Goal: Task Accomplishment & Management: Manage account settings

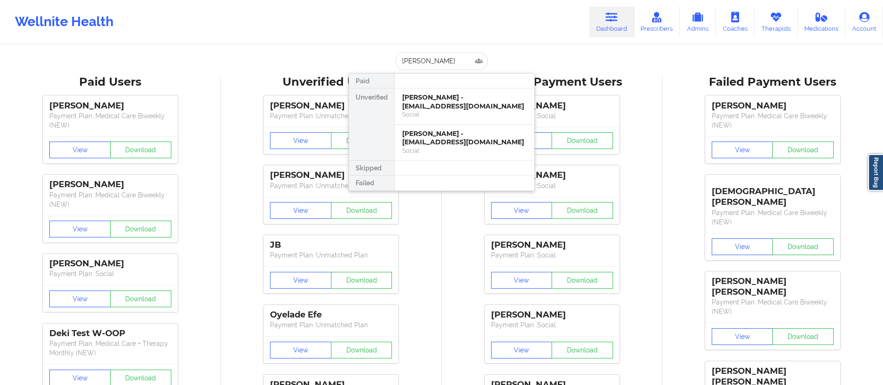
scroll to position [0, 1]
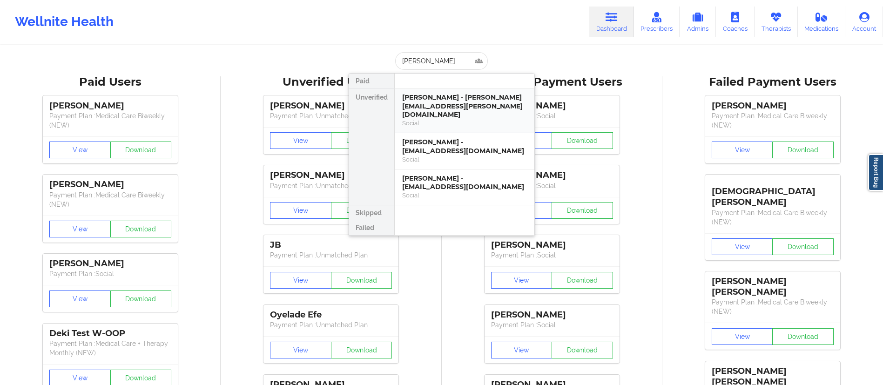
click at [449, 105] on div "[PERSON_NAME] - [PERSON_NAME][EMAIL_ADDRESS][PERSON_NAME][DOMAIN_NAME]" at bounding box center [464, 106] width 125 height 26
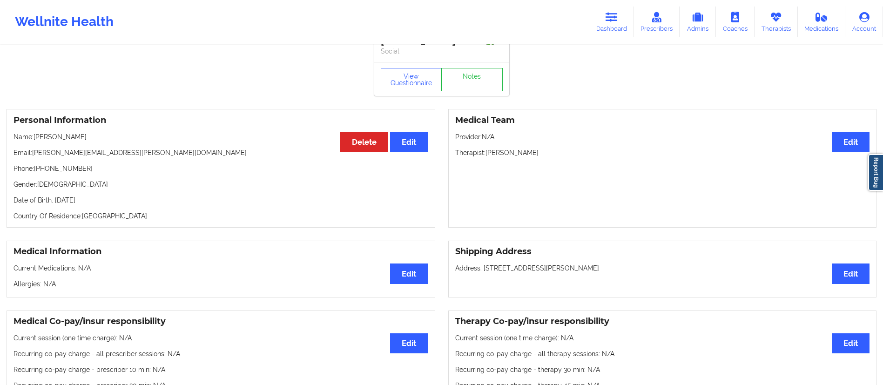
scroll to position [0, 0]
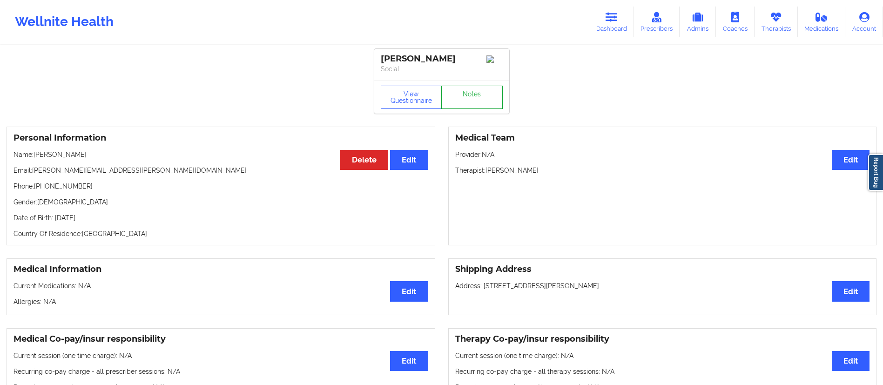
click at [480, 109] on link "Notes" at bounding box center [471, 97] width 61 height 23
click at [605, 23] on link "Dashboard" at bounding box center [611, 22] width 45 height 31
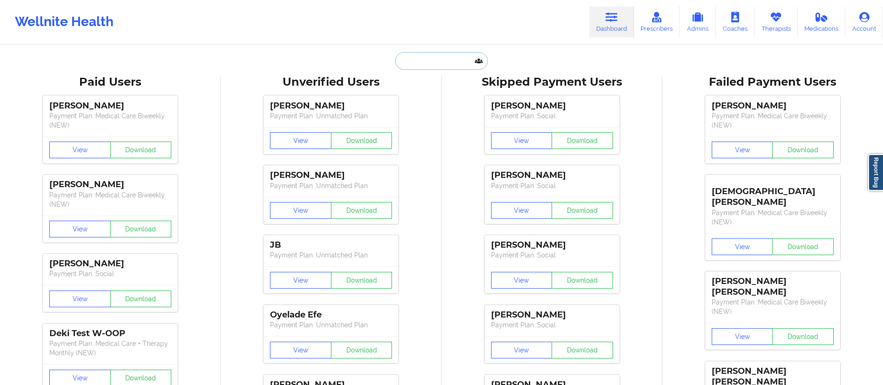
click at [449, 62] on input "text" at bounding box center [441, 61] width 92 height 18
paste input "[PERSON_NAME][EMAIL_ADDRESS][PERSON_NAME][DOMAIN_NAME]"
type input "[PERSON_NAME][EMAIL_ADDRESS][PERSON_NAME][DOMAIN_NAME]"
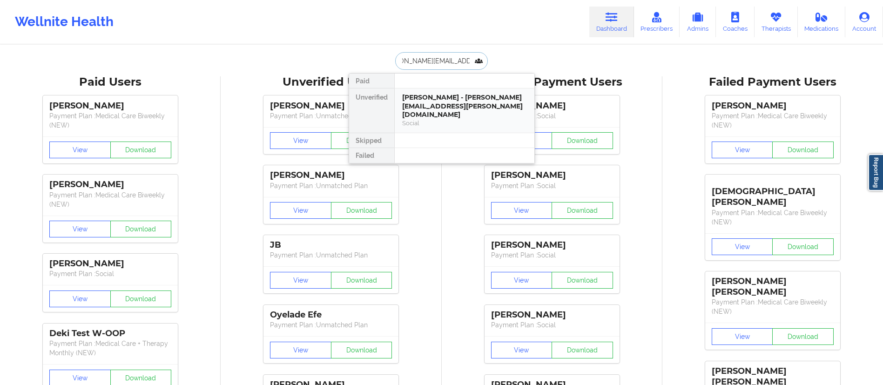
click at [454, 106] on div "[PERSON_NAME] - [PERSON_NAME][EMAIL_ADDRESS][PERSON_NAME][DOMAIN_NAME]" at bounding box center [464, 106] width 125 height 26
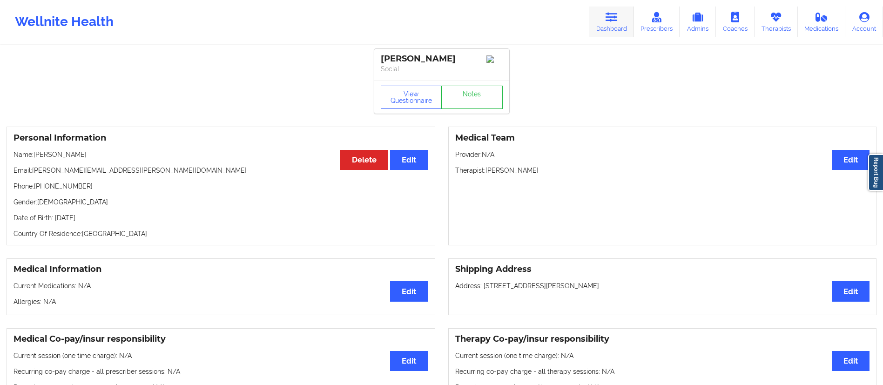
click at [612, 21] on icon at bounding box center [611, 17] width 12 height 10
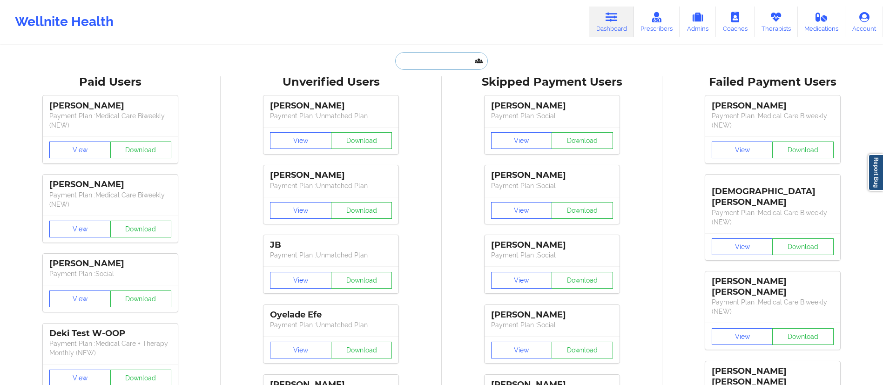
click at [445, 61] on input "text" at bounding box center [441, 61] width 92 height 18
paste input "[PERSON_NAME]"
type input "[PERSON_NAME]"
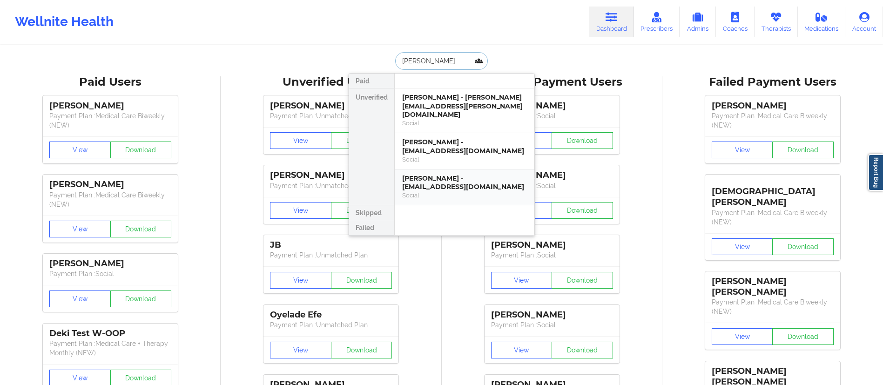
click at [444, 191] on div "Social" at bounding box center [464, 195] width 125 height 8
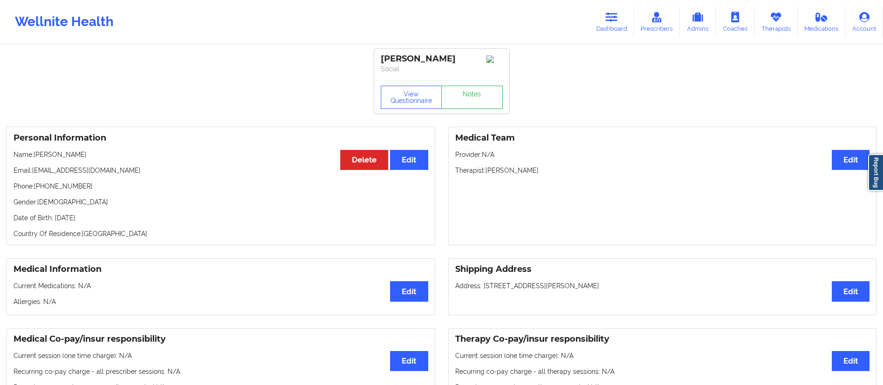
scroll to position [1, 0]
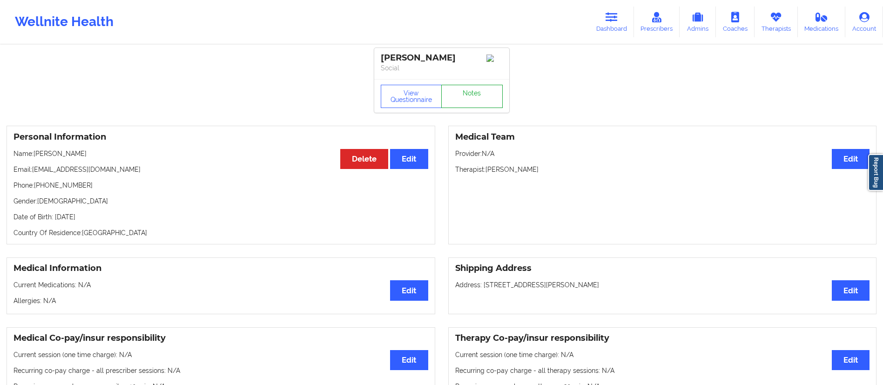
click at [481, 101] on link "Notes" at bounding box center [471, 96] width 61 height 23
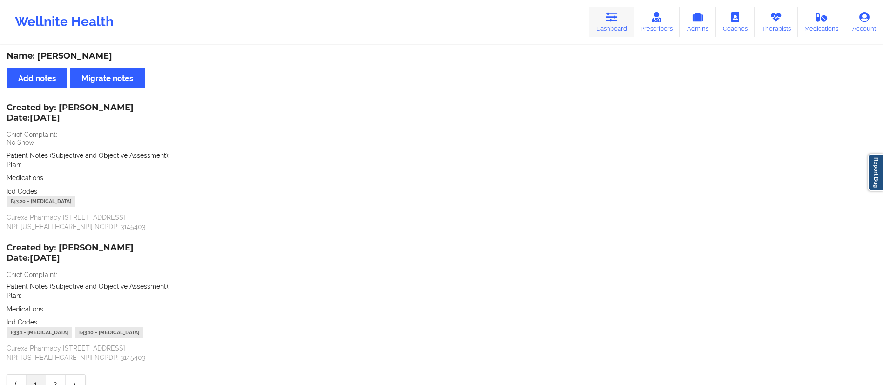
click at [619, 29] on link "Dashboard" at bounding box center [611, 22] width 45 height 31
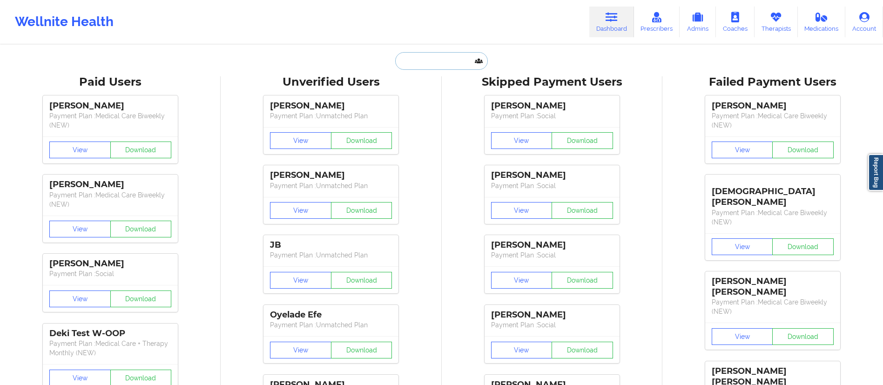
click at [430, 63] on input "text" at bounding box center [441, 61] width 92 height 18
paste input "[PERSON_NAME]"
type input "[PERSON_NAME]"
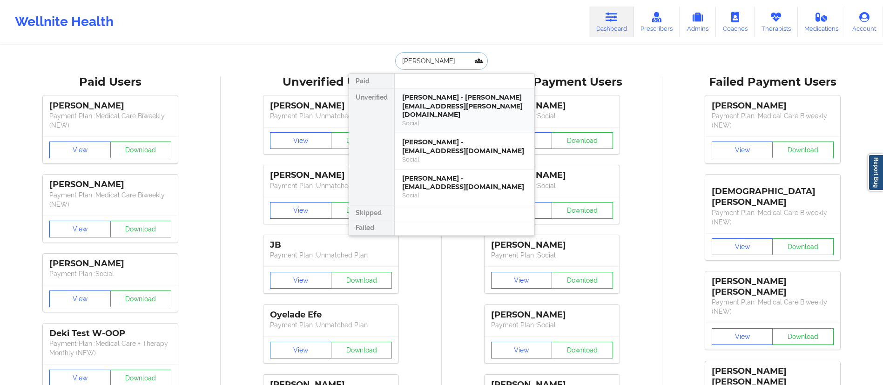
click at [452, 106] on div "[PERSON_NAME] - [PERSON_NAME][EMAIL_ADDRESS][PERSON_NAME][DOMAIN_NAME]" at bounding box center [464, 106] width 125 height 26
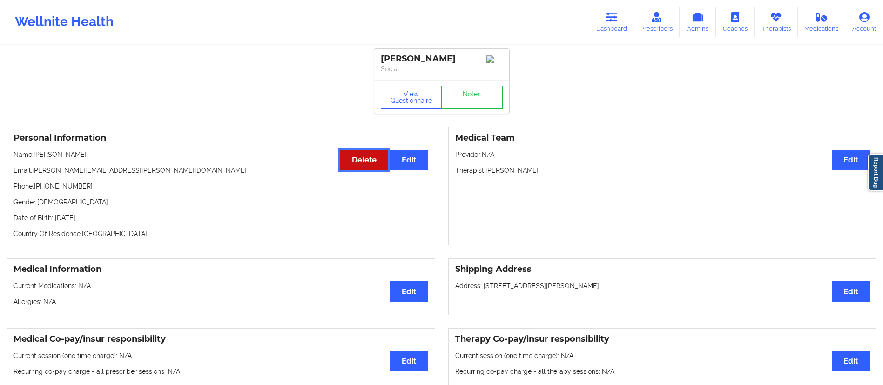
click at [359, 170] on button "Delete" at bounding box center [364, 160] width 48 height 20
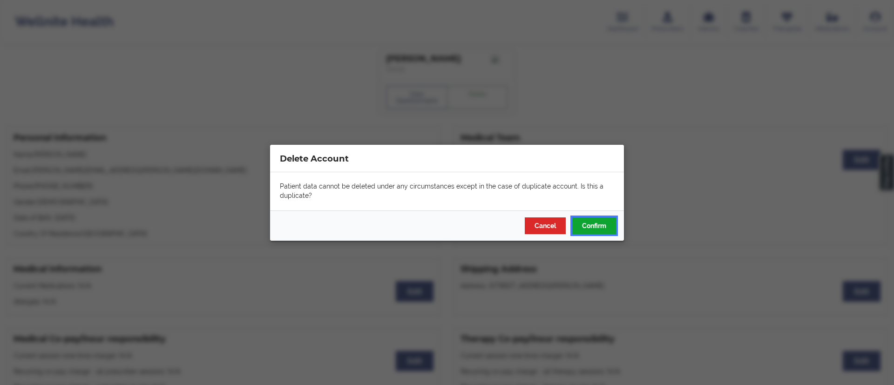
click at [587, 227] on button "Confirm" at bounding box center [594, 225] width 44 height 17
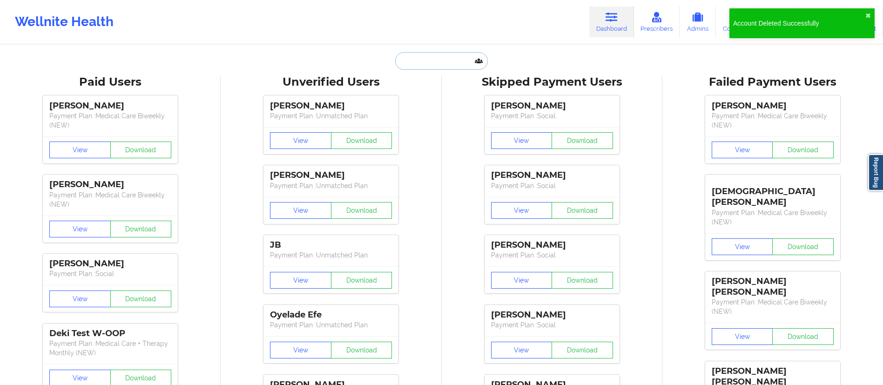
click at [440, 62] on input "text" at bounding box center [441, 61] width 92 height 18
paste input "[PERSON_NAME]"
type input "[PERSON_NAME]"
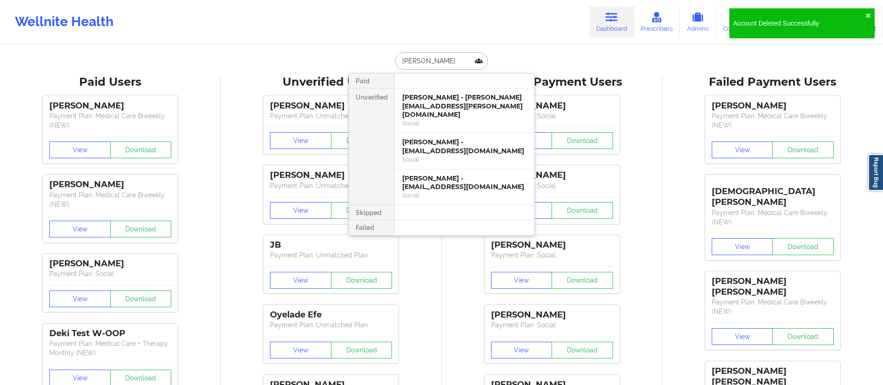
scroll to position [0, 1]
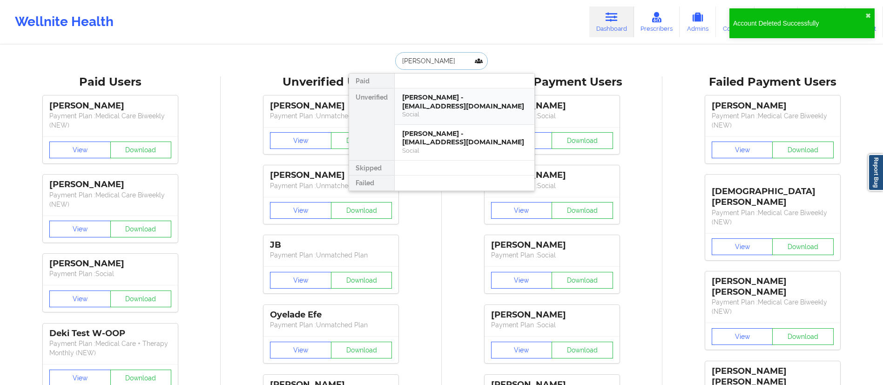
click at [452, 107] on div "[PERSON_NAME] - [EMAIL_ADDRESS][DOMAIN_NAME]" at bounding box center [464, 101] width 125 height 17
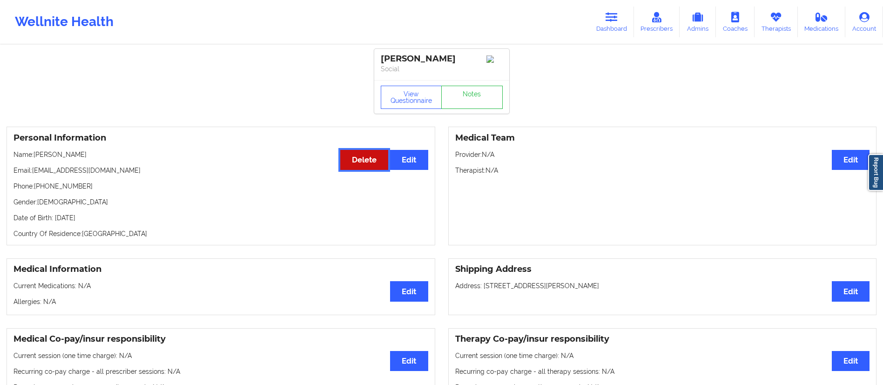
click at [355, 168] on button "Delete" at bounding box center [364, 160] width 48 height 20
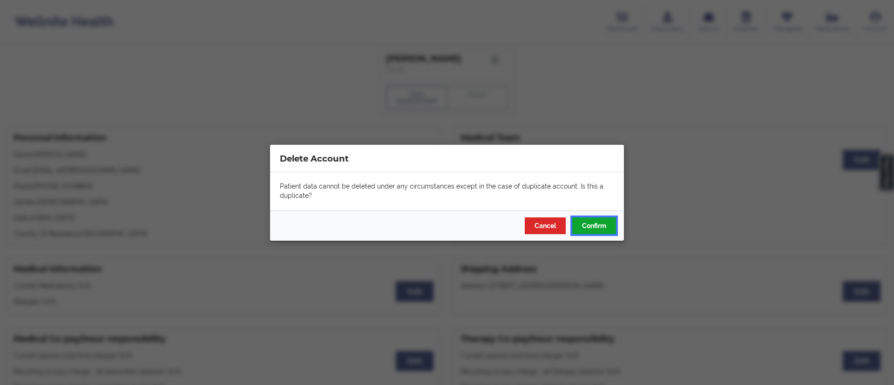
click at [598, 223] on button "Confirm" at bounding box center [594, 225] width 44 height 17
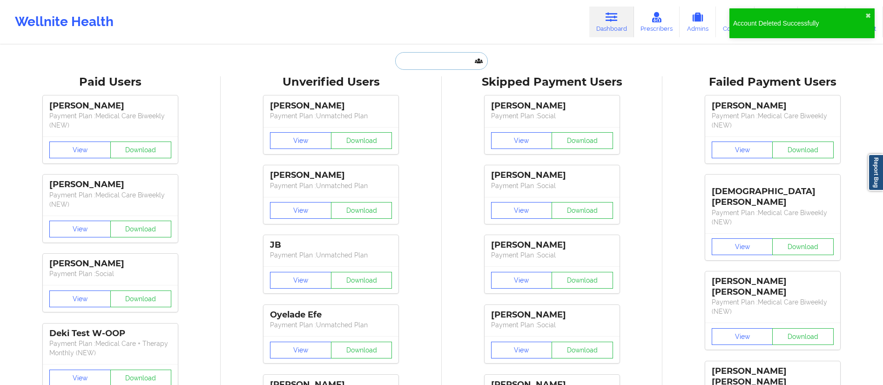
click at [433, 63] on input "text" at bounding box center [441, 61] width 92 height 18
paste input "[PERSON_NAME]"
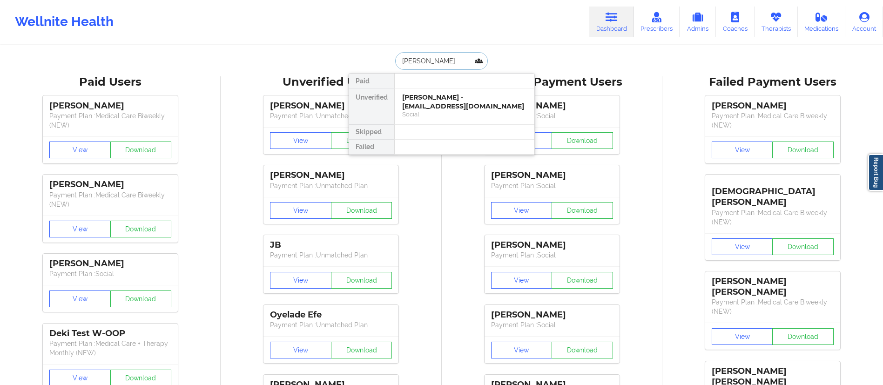
type input "[PERSON_NAME]"
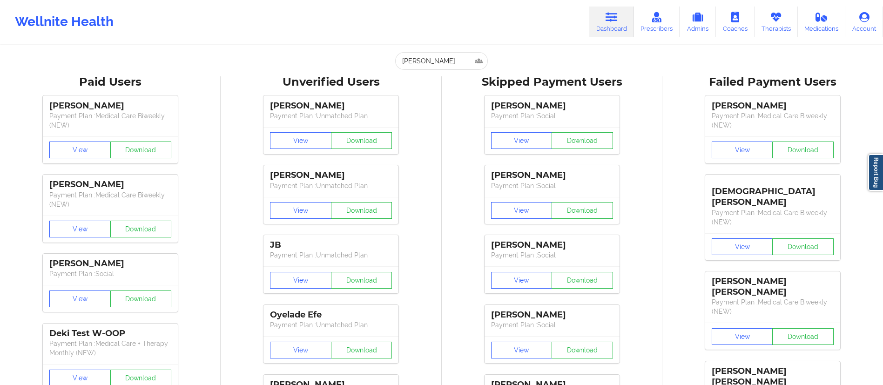
scroll to position [0, 0]
paste input "[PERSON_NAME]"
type input "[PERSON_NAME]"
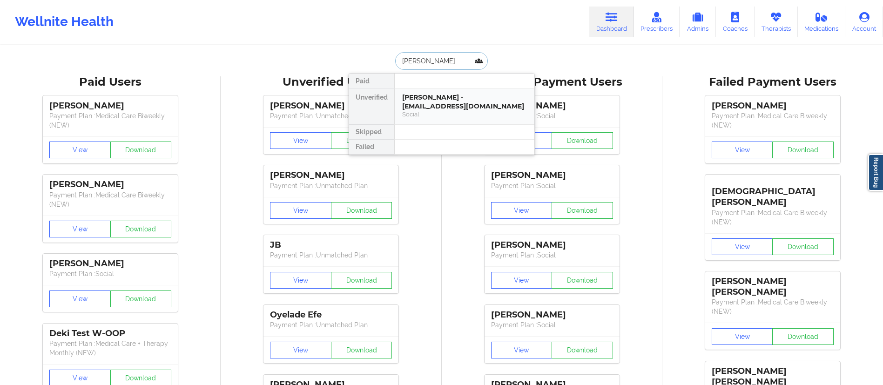
click at [446, 108] on div "[PERSON_NAME] - [EMAIL_ADDRESS][DOMAIN_NAME]" at bounding box center [464, 101] width 125 height 17
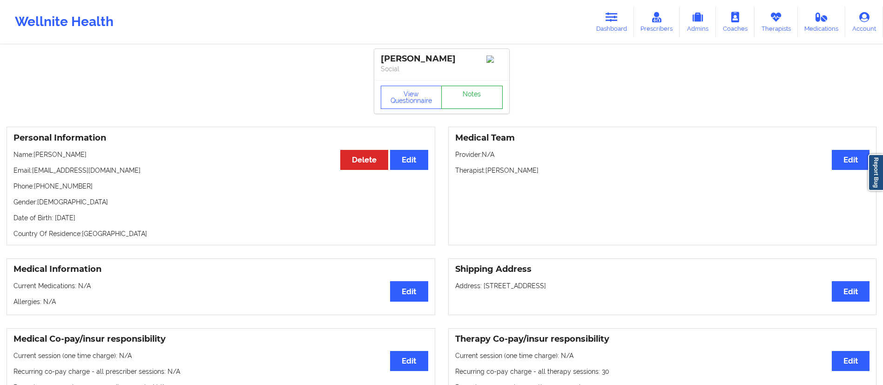
click at [466, 104] on link "Notes" at bounding box center [471, 97] width 61 height 23
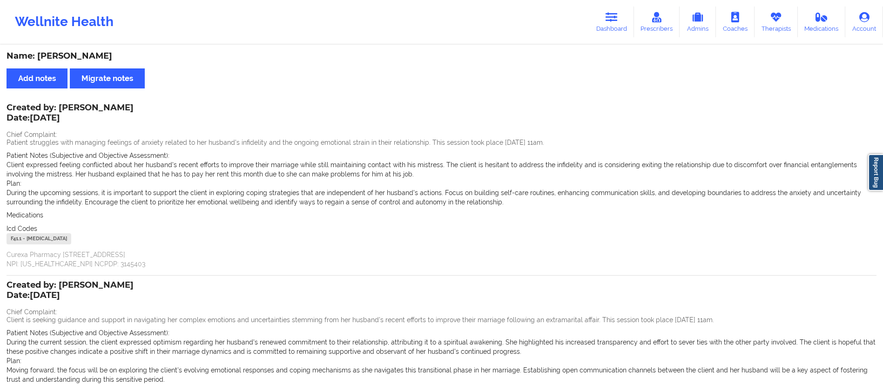
scroll to position [137, 0]
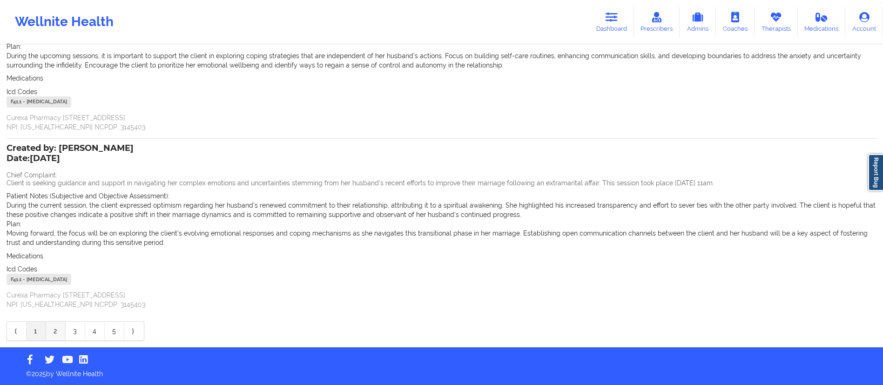
click at [54, 329] on link "2" at bounding box center [56, 331] width 20 height 19
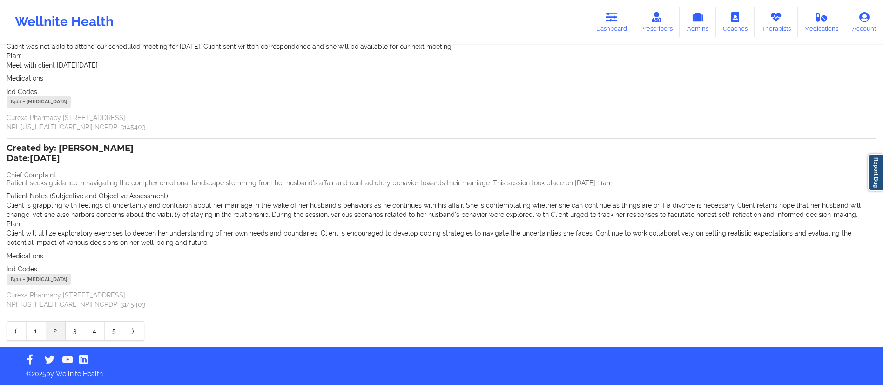
scroll to position [0, 0]
